Goal: Task Accomplishment & Management: Use online tool/utility

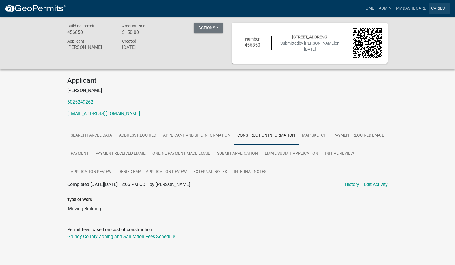
click at [439, 8] on link "CarieS" at bounding box center [440, 8] width 22 height 11
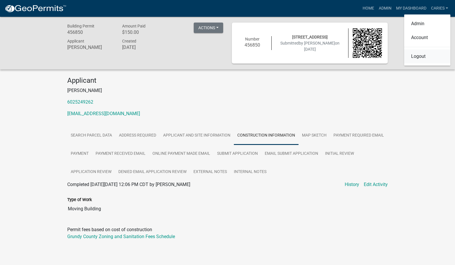
click at [420, 56] on link "Logout" at bounding box center [428, 56] width 46 height 14
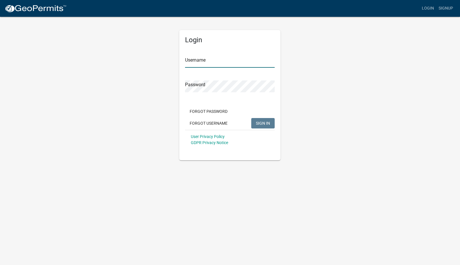
click at [201, 63] on input "Username" at bounding box center [230, 62] width 90 height 12
type input "caries"
click at [257, 125] on span "SIGN IN" at bounding box center [263, 122] width 14 height 5
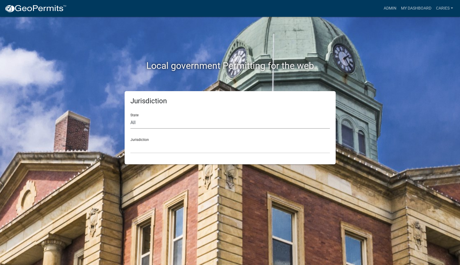
click at [224, 124] on select "All Colorado Georgia Indiana Iowa Kansas Minnesota Ohio South Carolina Wisconsin" at bounding box center [229, 123] width 199 height 12
select select "Iowa"
click at [130, 117] on select "All Colorado Georgia Indiana Iowa Kansas Minnesota Ohio South Carolina Wisconsin" at bounding box center [229, 123] width 199 height 12
click at [144, 149] on select "Boone County, Iowa Butler County, Iowa Cerro Gordo County, Iowa City of Harlan,…" at bounding box center [229, 147] width 199 height 12
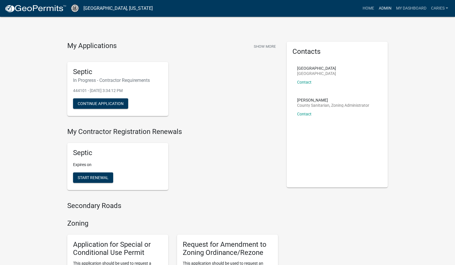
click at [389, 7] on link "Admin" at bounding box center [385, 8] width 17 height 11
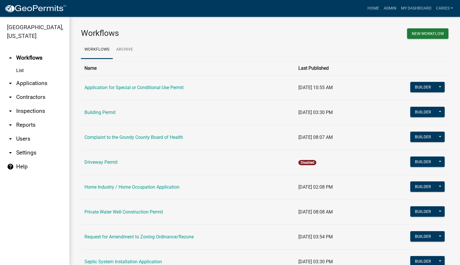
click at [42, 76] on link "arrow_drop_down Applications" at bounding box center [34, 83] width 69 height 14
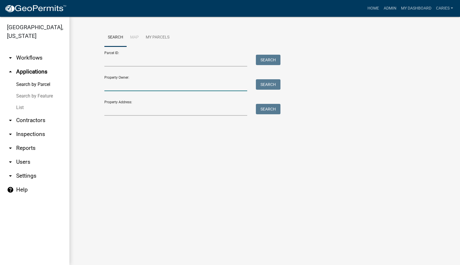
click at [133, 87] on input "Property Owner:" at bounding box center [175, 85] width 143 height 12
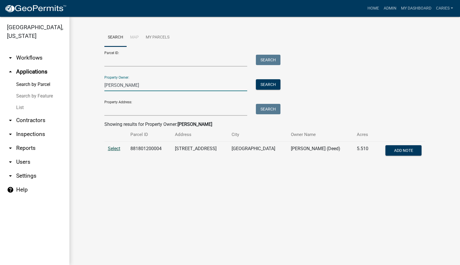
type input "gearhart"
click at [118, 147] on span "Select" at bounding box center [114, 148] width 12 height 5
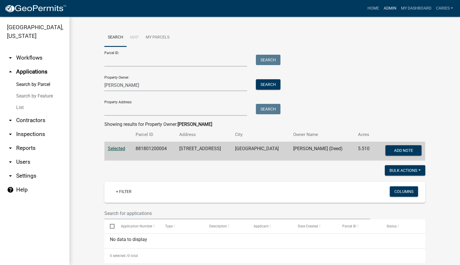
click at [393, 9] on link "Admin" at bounding box center [389, 8] width 17 height 11
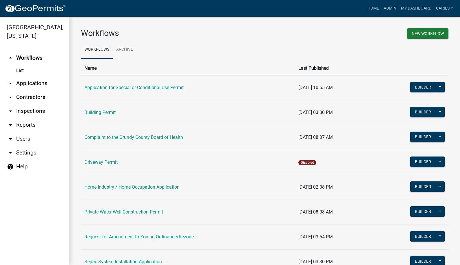
click at [39, 76] on link "arrow_drop_down Applications" at bounding box center [34, 83] width 69 height 14
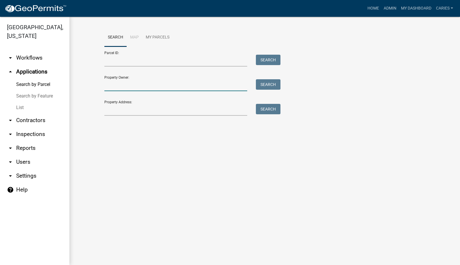
click at [141, 88] on input "Property Owner:" at bounding box center [175, 85] width 143 height 12
click at [270, 86] on button "Search" at bounding box center [268, 84] width 25 height 10
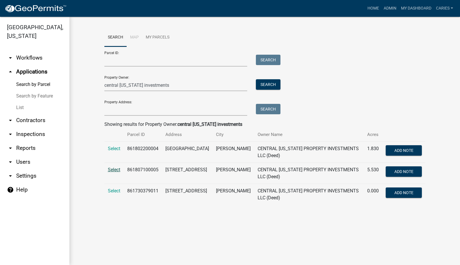
click at [116, 167] on span "Select" at bounding box center [114, 169] width 12 height 5
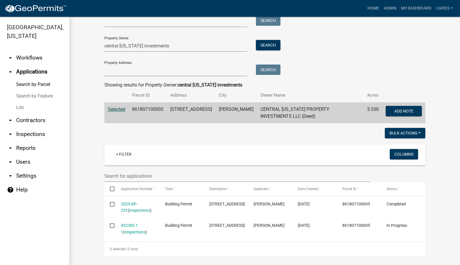
scroll to position [40, 0]
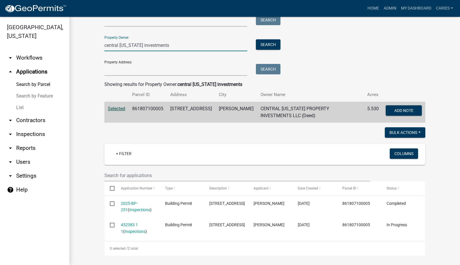
drag, startPoint x: 177, startPoint y: 42, endPoint x: 101, endPoint y: 42, distance: 76.0
click at [101, 42] on div "central iowa investments" at bounding box center [176, 45] width 152 height 12
type input "16672"
click at [274, 43] on button "Search" at bounding box center [268, 44] width 25 height 10
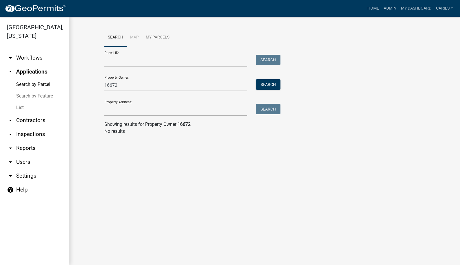
drag, startPoint x: 100, startPoint y: 162, endPoint x: 97, endPoint y: 65, distance: 96.2
click at [100, 162] on main "Search Map My Parcels Parcel ID: Search Property Owner: 16672 Search Property A…" at bounding box center [264, 141] width 390 height 248
click at [141, 168] on main "Search Map My Parcels Parcel ID: Search Property Owner: 16672 Search Property A…" at bounding box center [264, 141] width 390 height 248
drag, startPoint x: 124, startPoint y: 86, endPoint x: 83, endPoint y: 81, distance: 40.7
click at [83, 81] on wm-workflow-application-search-view "Search Map My Parcels Parcel ID: Search Property Owner: 16672 Search Property A…" at bounding box center [264, 83] width 367 height 111
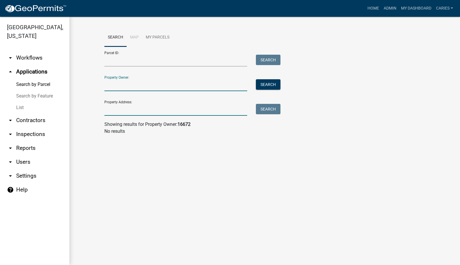
click at [105, 112] on input "Property Address:" at bounding box center [175, 110] width 143 height 12
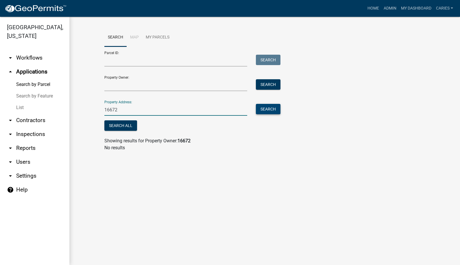
type input "16672"
click at [263, 110] on button "Search" at bounding box center [268, 109] width 25 height 10
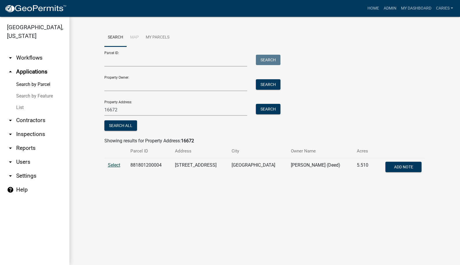
click at [119, 164] on span "Select" at bounding box center [114, 164] width 12 height 5
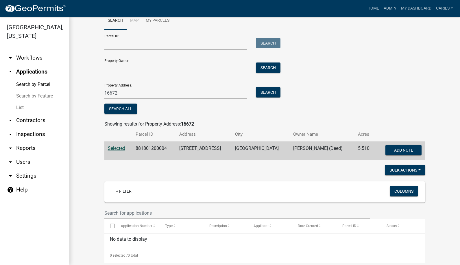
scroll to position [26, 0]
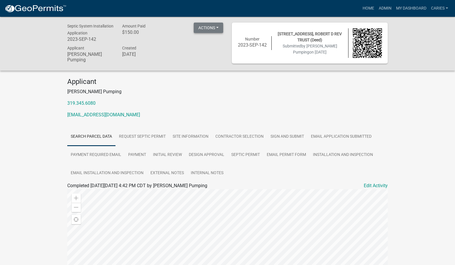
click at [210, 30] on button "Actions" at bounding box center [208, 28] width 29 height 10
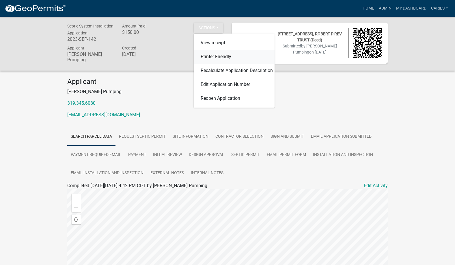
click at [211, 54] on link "Printer Friendly" at bounding box center [234, 57] width 81 height 14
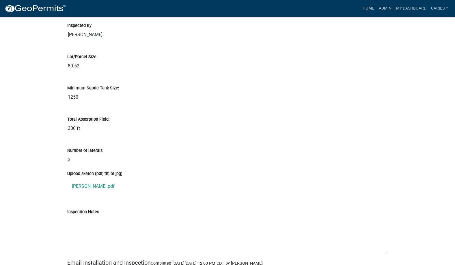
scroll to position [2398, 0]
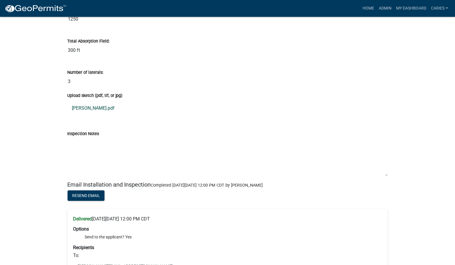
click at [83, 108] on link "Whitmire.pdf" at bounding box center [227, 108] width 321 height 14
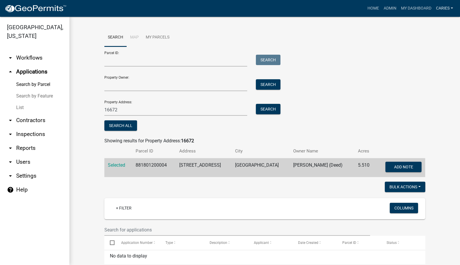
scroll to position [26, 0]
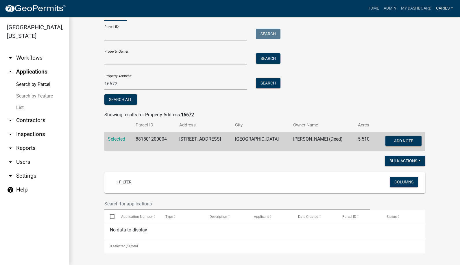
click at [444, 8] on link "CarieS" at bounding box center [444, 8] width 22 height 11
click at [417, 71] on link "Logout" at bounding box center [430, 70] width 49 height 14
